Goal: Use online tool/utility: Utilize a website feature to perform a specific function

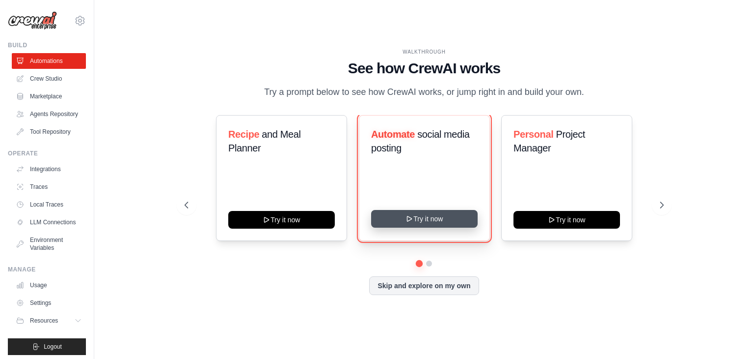
click at [429, 217] on button "Try it now" at bounding box center [424, 219] width 107 height 18
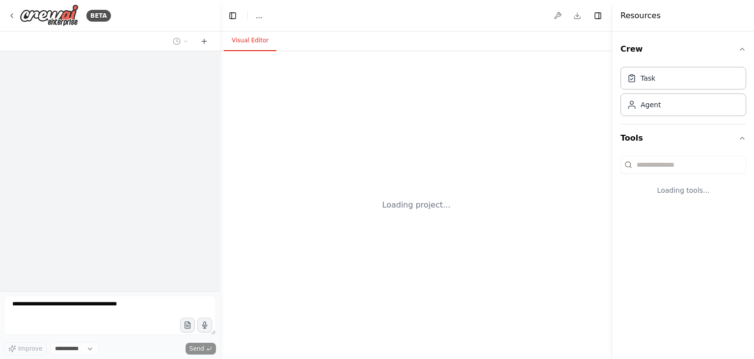
select select "****"
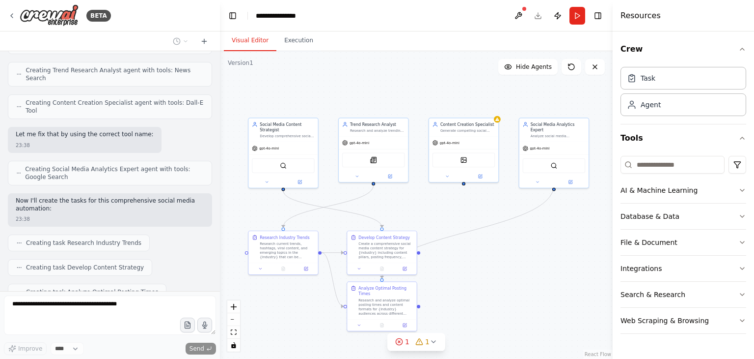
scroll to position [754, 0]
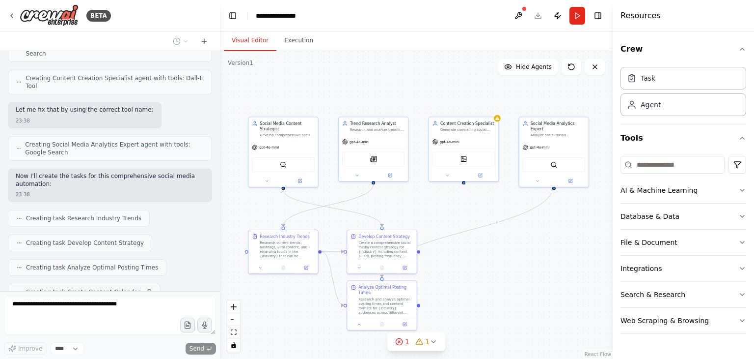
drag, startPoint x: 497, startPoint y: 138, endPoint x: 409, endPoint y: 76, distance: 107.8
click at [409, 76] on div ".deletable-edge-delete-btn { width: 20px; height: 20px; border: 0px solid #ffff…" at bounding box center [416, 204] width 393 height 307
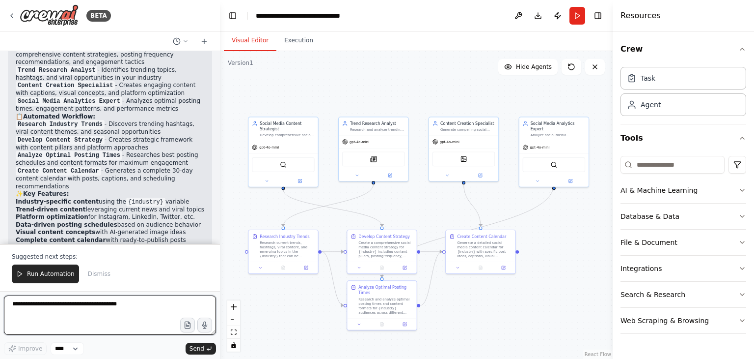
scroll to position [1229, 0]
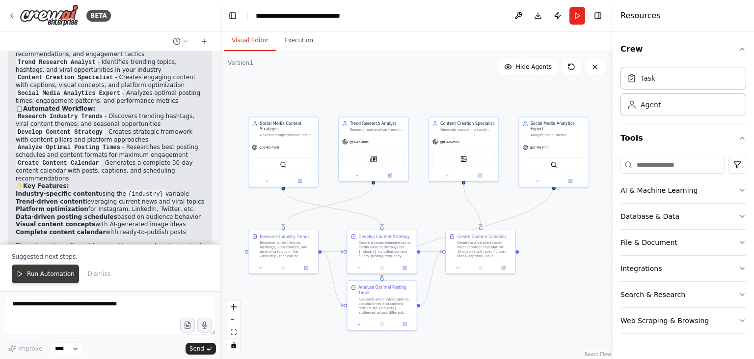
click at [60, 279] on button "Run Automation" at bounding box center [45, 273] width 67 height 19
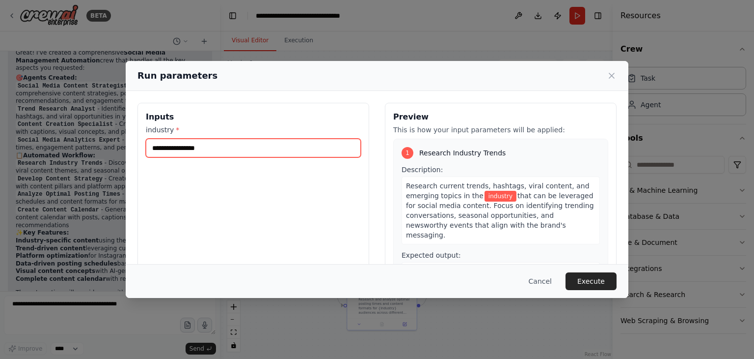
click at [216, 144] on input "industry *" at bounding box center [253, 148] width 215 height 19
type input "*"
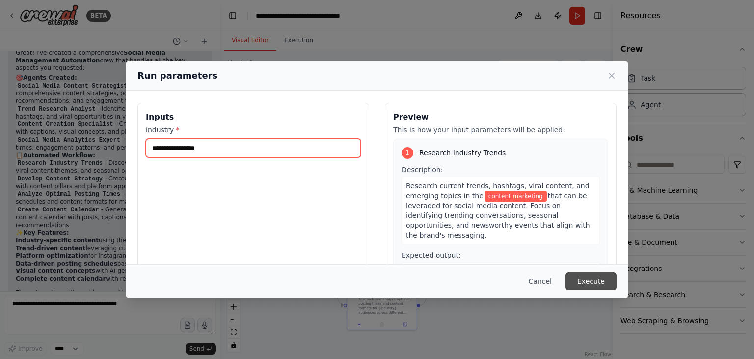
type input "**********"
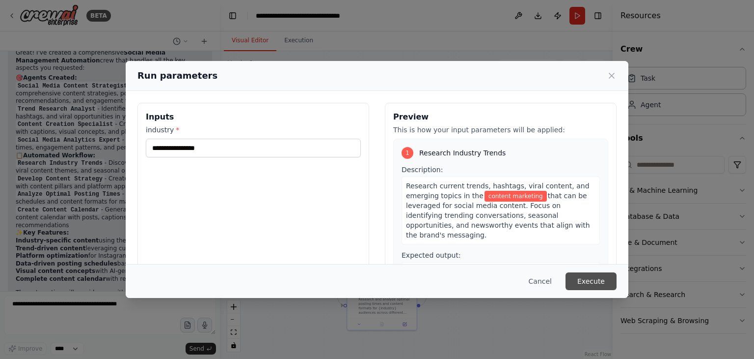
click at [591, 287] on button "Execute" at bounding box center [591, 281] width 51 height 18
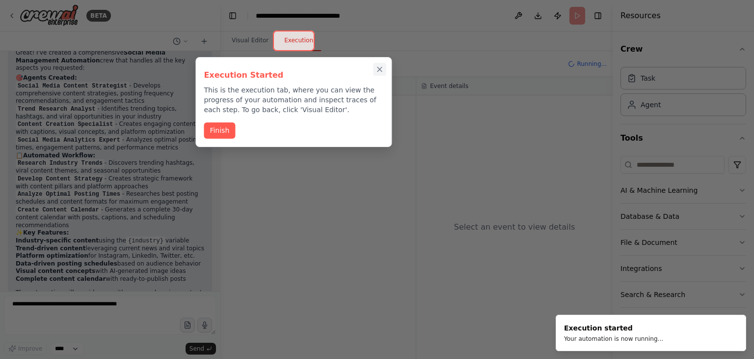
click at [379, 69] on icon "Close walkthrough" at bounding box center [380, 69] width 4 height 4
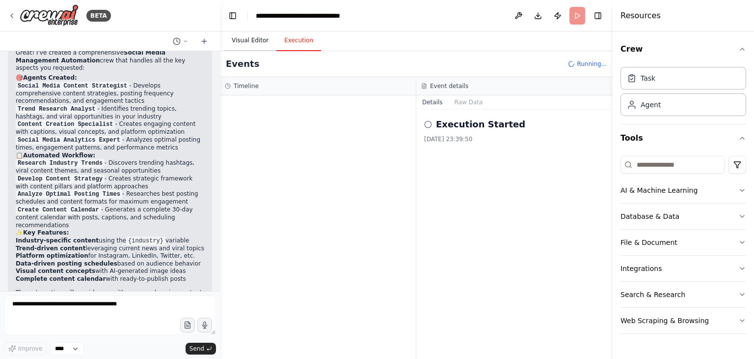
click at [251, 43] on button "Visual Editor" at bounding box center [250, 40] width 53 height 21
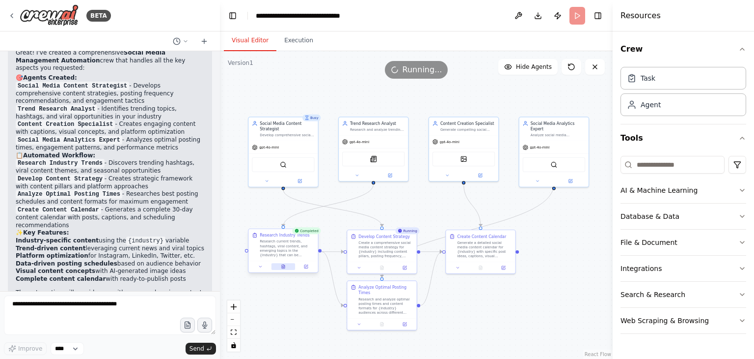
click at [285, 270] on div at bounding box center [283, 266] width 69 height 12
click at [286, 265] on button at bounding box center [284, 266] width 24 height 7
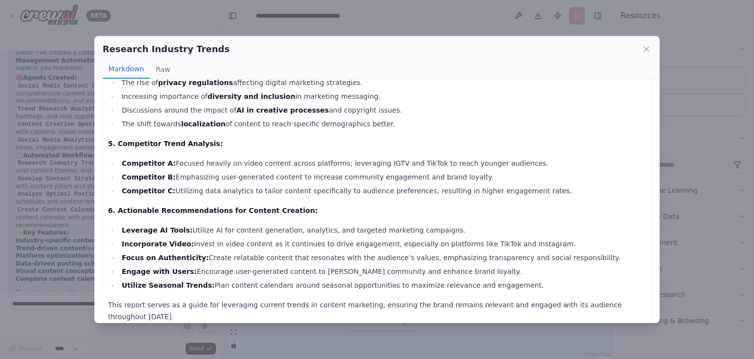
scroll to position [393, 0]
click at [648, 48] on icon at bounding box center [646, 49] width 5 height 5
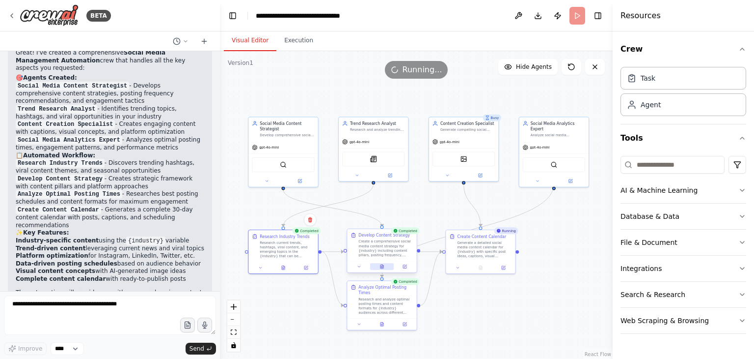
click at [386, 264] on button at bounding box center [382, 266] width 24 height 7
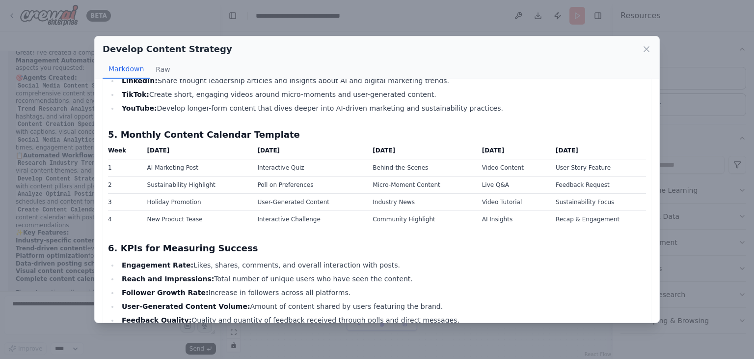
scroll to position [491, 0]
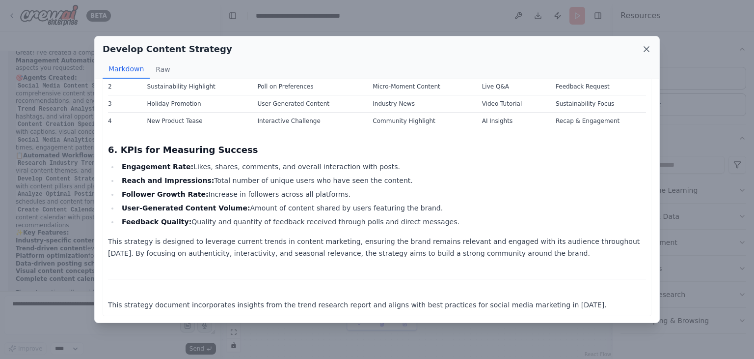
click at [646, 46] on icon at bounding box center [647, 49] width 10 height 10
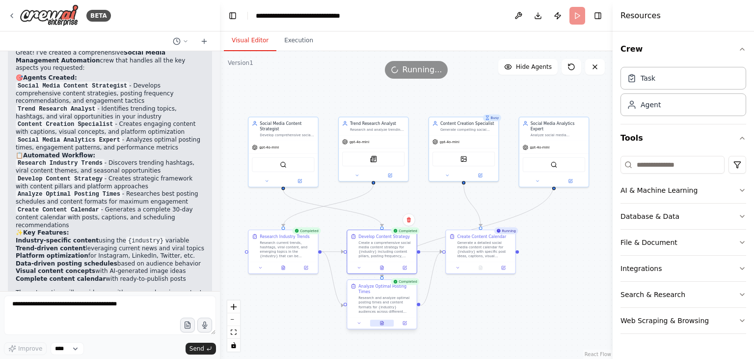
click at [386, 320] on button at bounding box center [382, 322] width 24 height 7
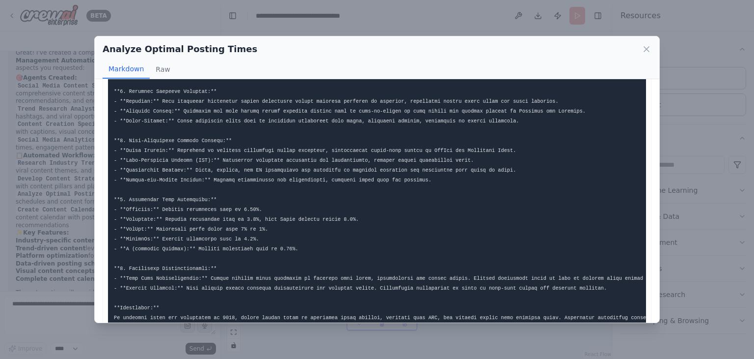
scroll to position [122, 0]
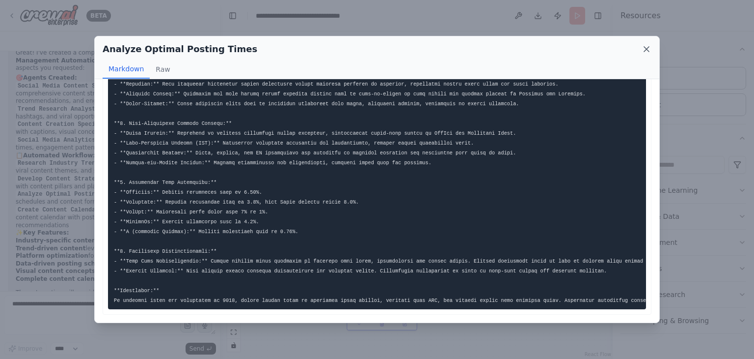
click at [649, 49] on icon at bounding box center [647, 49] width 10 height 10
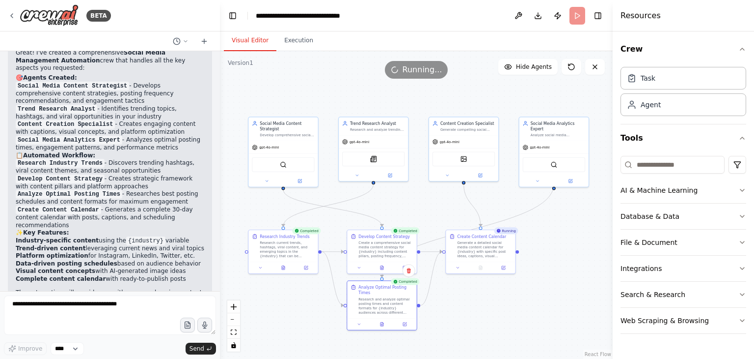
scroll to position [1229, 0]
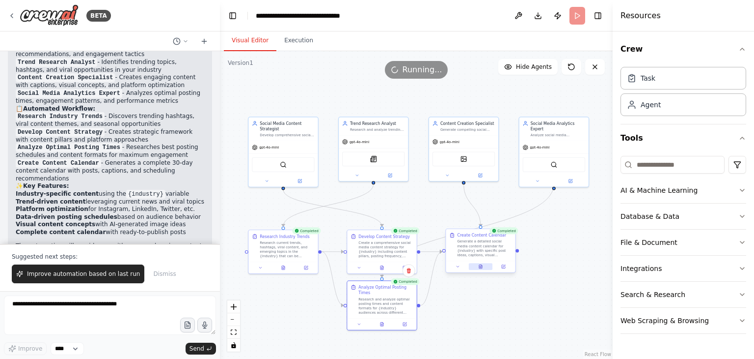
click at [480, 267] on icon at bounding box center [480, 266] width 3 height 4
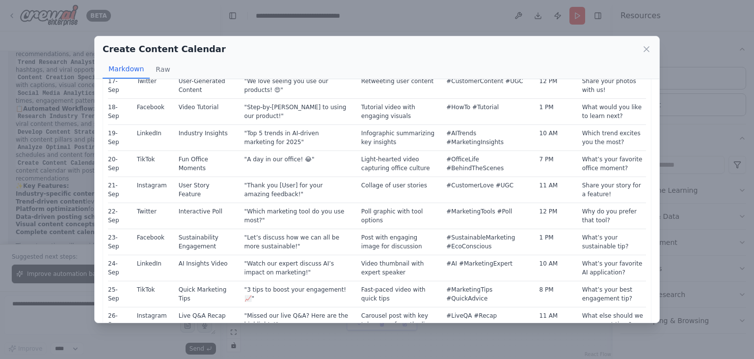
scroll to position [639, 0]
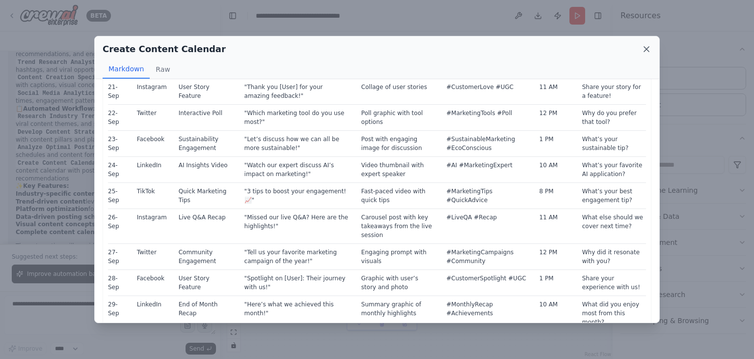
click at [644, 45] on icon at bounding box center [647, 49] width 10 height 10
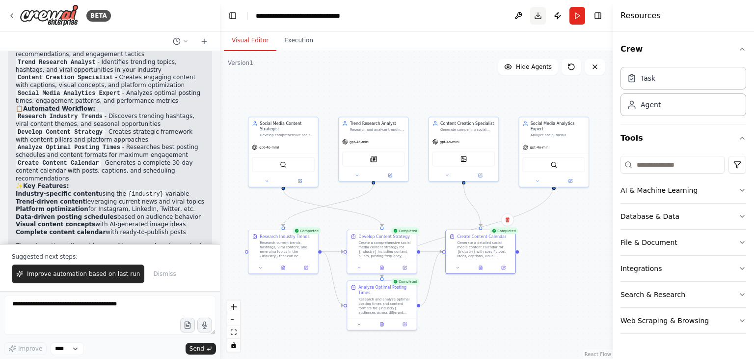
click at [537, 18] on button "Download" at bounding box center [538, 16] width 16 height 18
click at [160, 276] on span "Dismiss" at bounding box center [164, 274] width 23 height 8
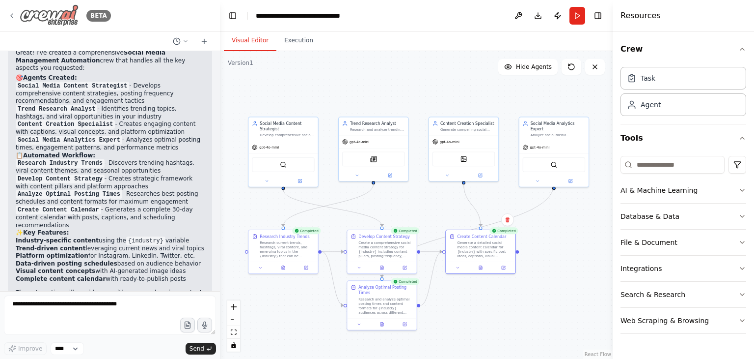
click at [11, 18] on icon at bounding box center [12, 16] width 8 height 8
